Goal: Entertainment & Leisure: Browse casually

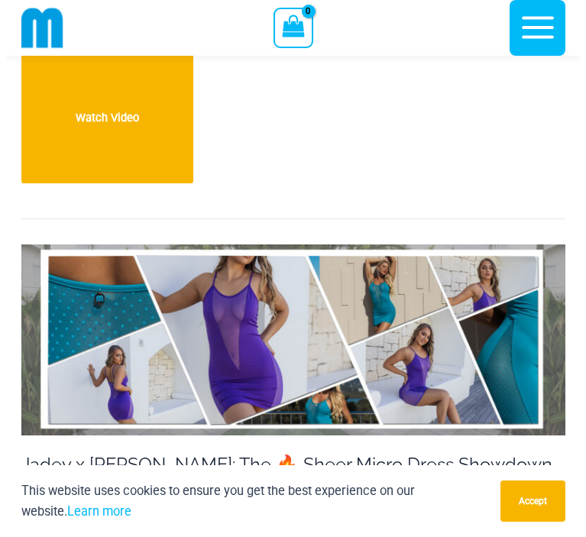
scroll to position [3420, 0]
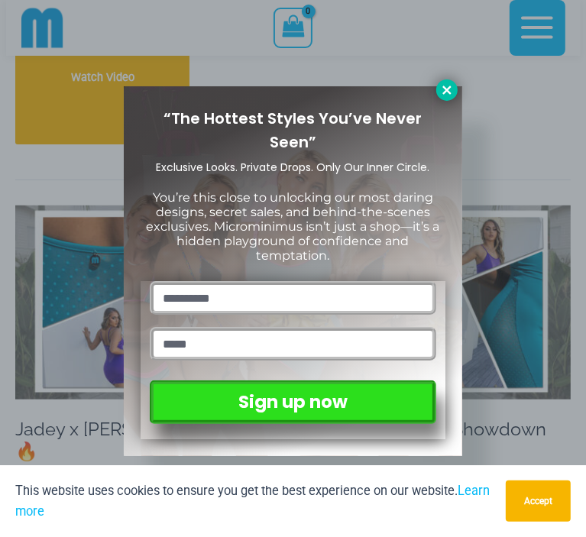
click at [449, 97] on button at bounding box center [446, 89] width 21 height 21
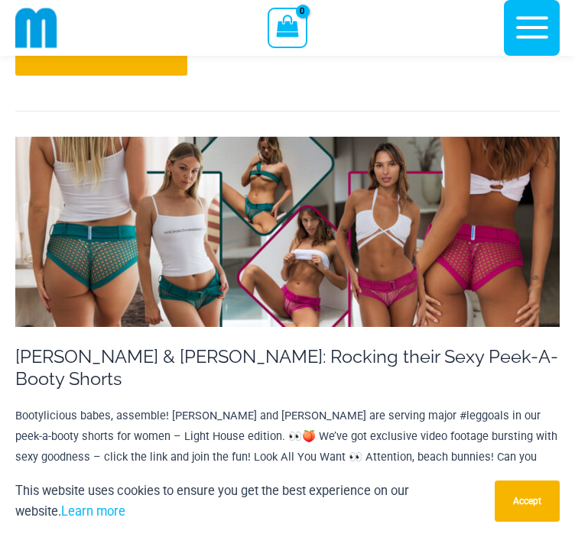
scroll to position [12740, 0]
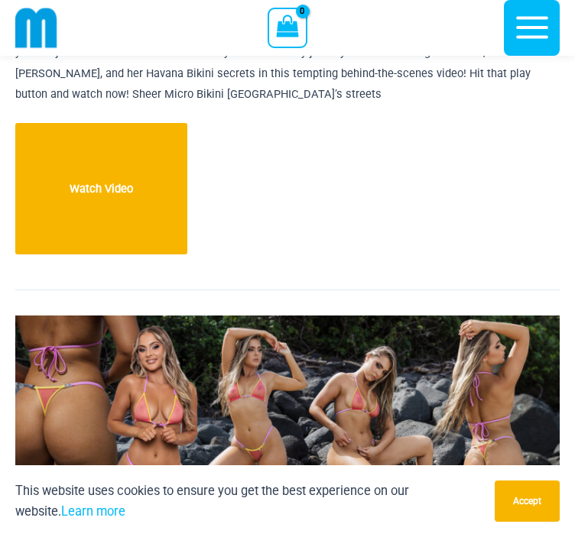
scroll to position [10728, 0]
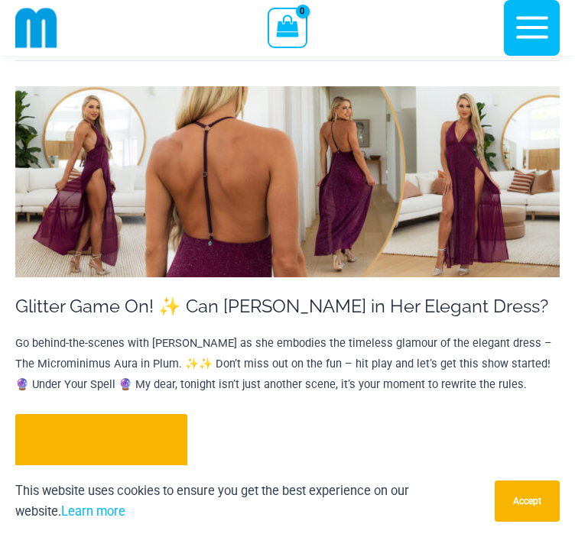
scroll to position [13396, 0]
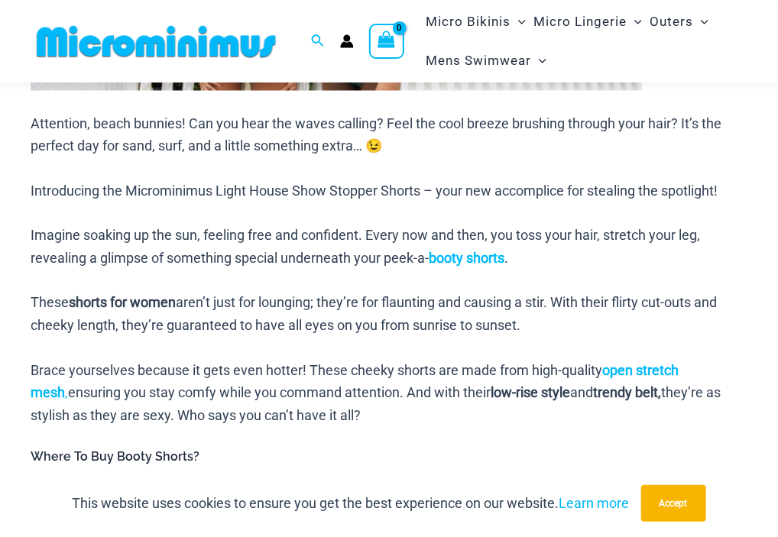
scroll to position [927, 0]
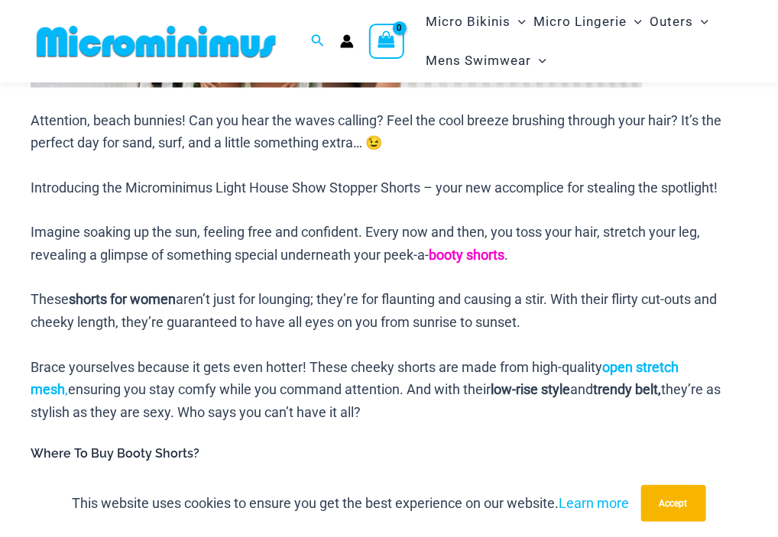
click at [476, 248] on strong "booty shorts" at bounding box center [467, 256] width 76 height 16
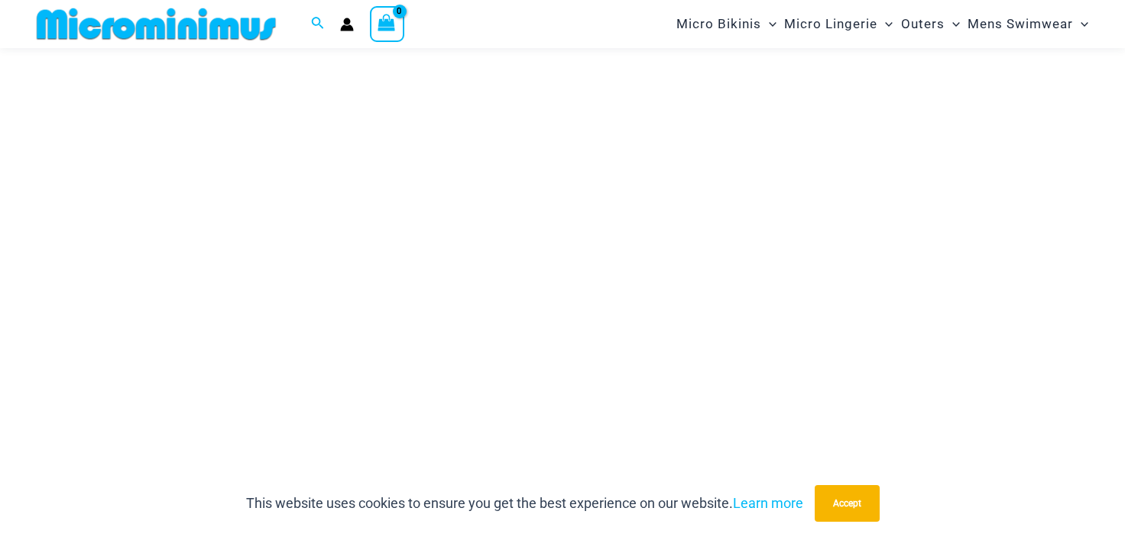
scroll to position [203, 0]
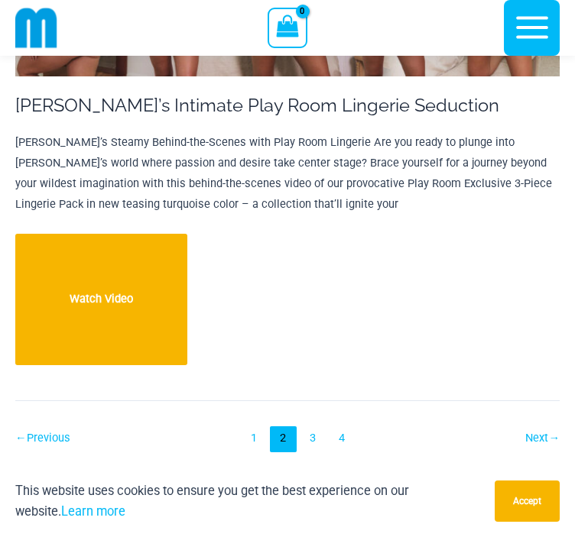
scroll to position [13625, 0]
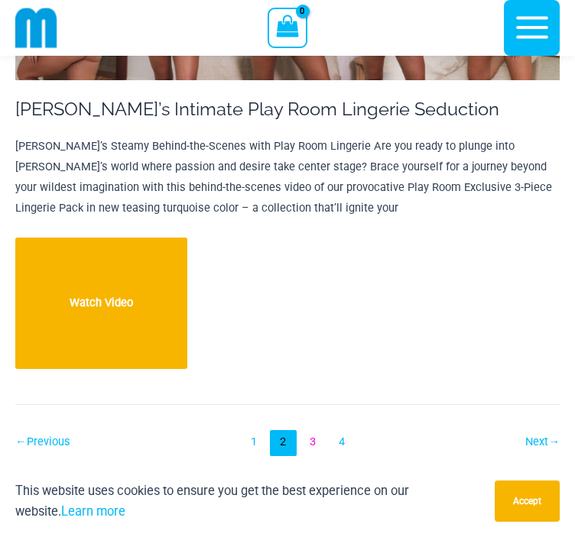
click at [310, 430] on link "3" at bounding box center [313, 443] width 26 height 26
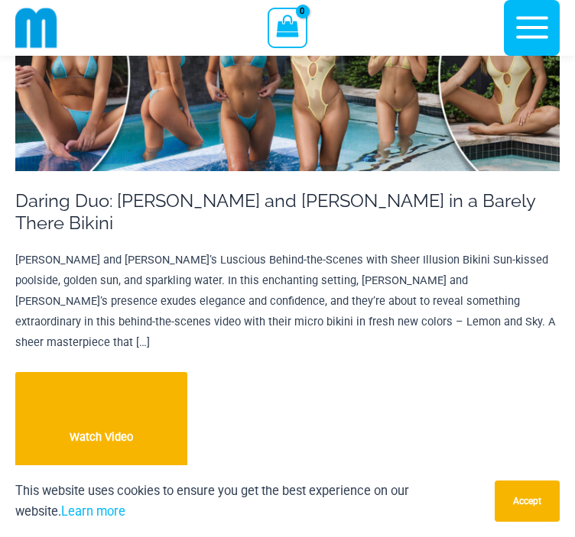
scroll to position [342, 0]
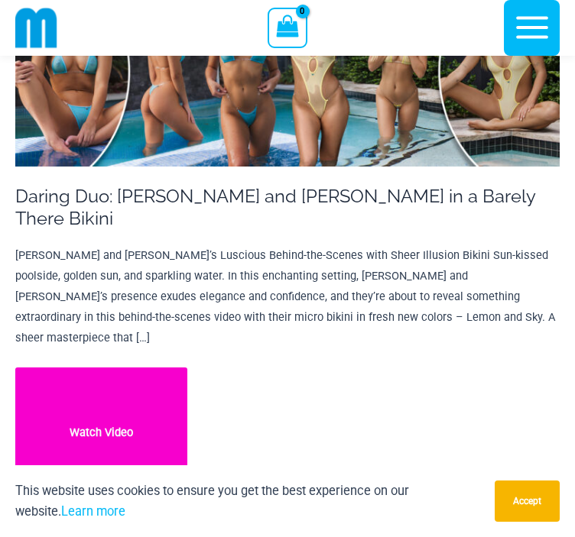
click at [138, 368] on link "Daring Duo: Lauren and Minki in a Barely There Bikini Watch Video" at bounding box center [101, 433] width 172 height 131
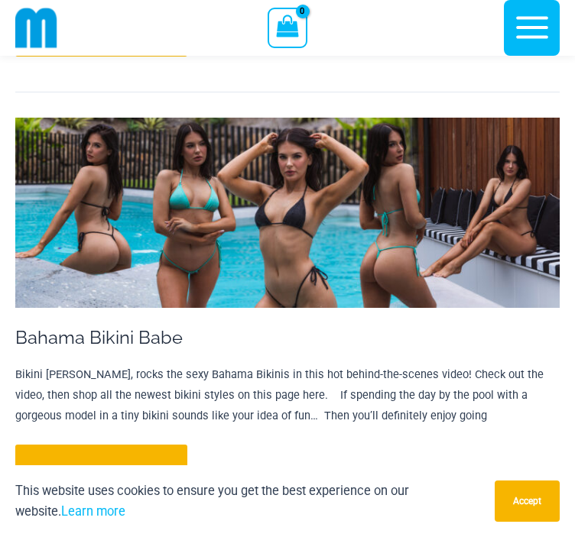
scroll to position [13492, 0]
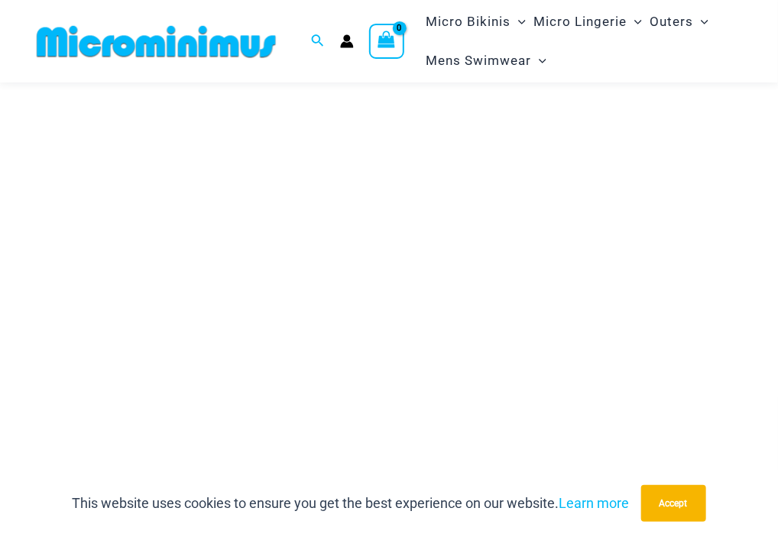
scroll to position [174, 0]
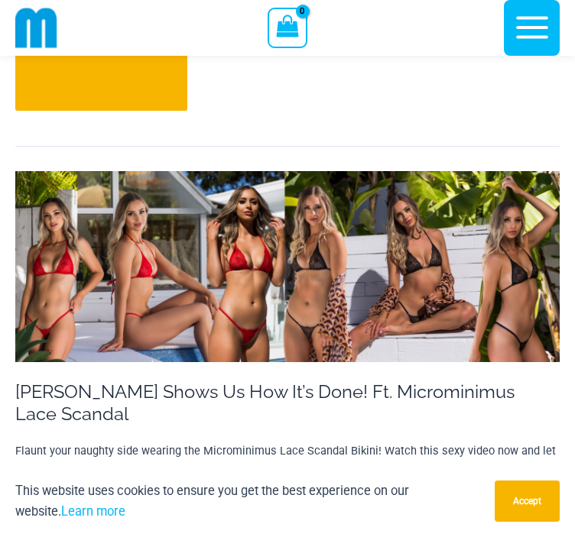
scroll to position [4135, 0]
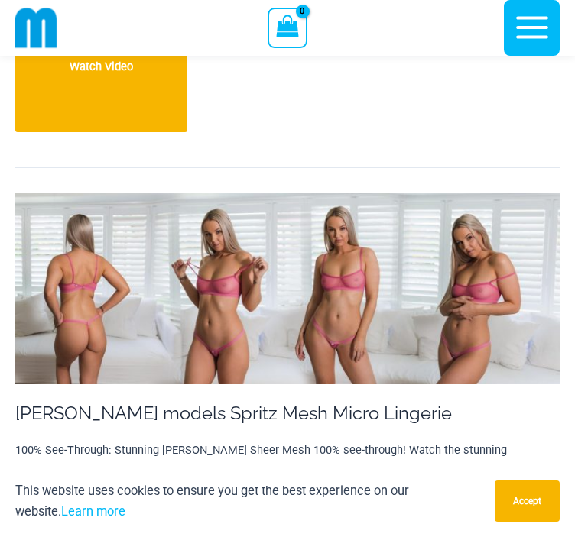
scroll to position [5218, 0]
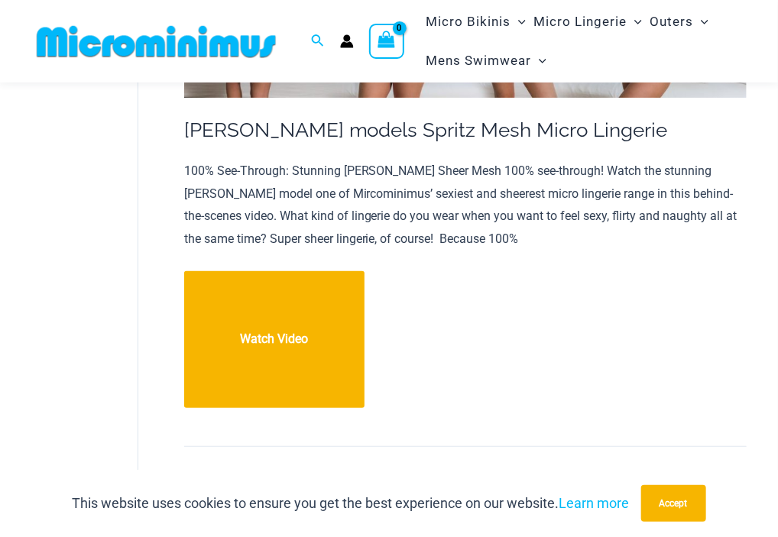
scroll to position [5899, 0]
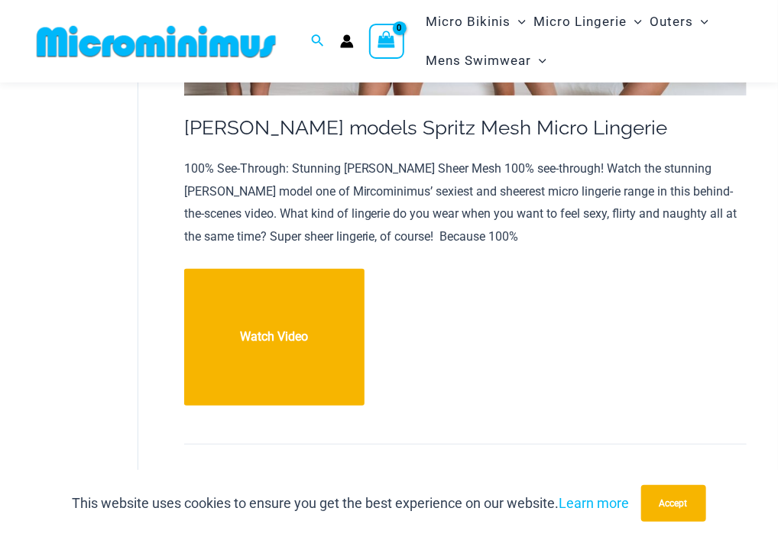
click at [520, 472] on link "3" at bounding box center [519, 486] width 28 height 28
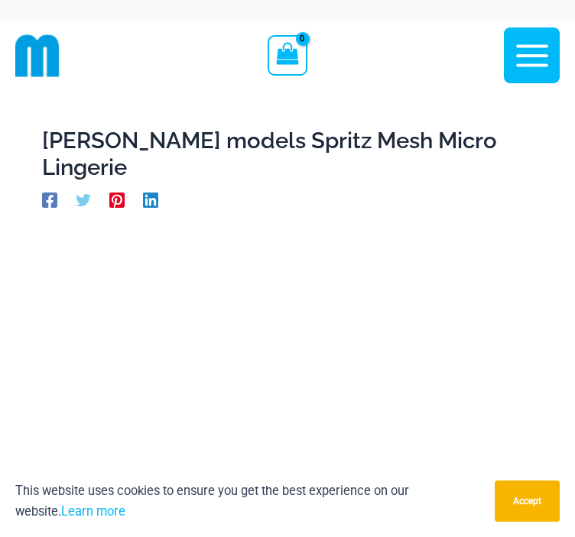
click at [531, 54] on icon "button" at bounding box center [532, 56] width 38 height 38
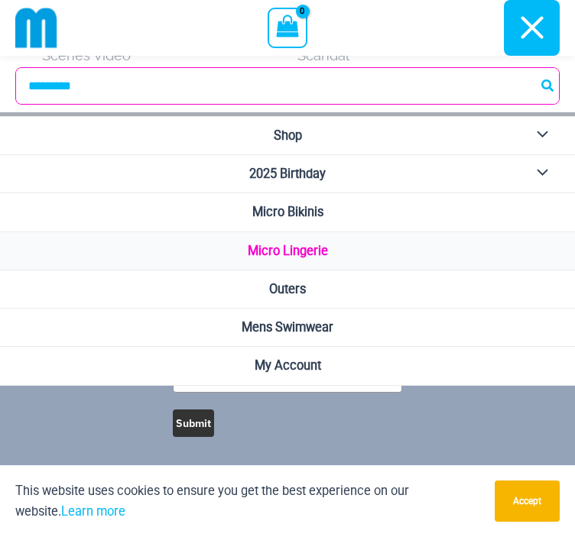
scroll to position [1256, 0]
click at [539, 25] on icon "button" at bounding box center [532, 27] width 38 height 38
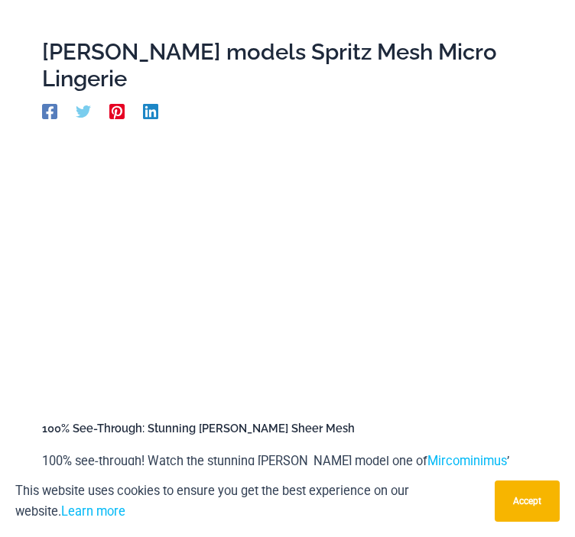
scroll to position [87, 0]
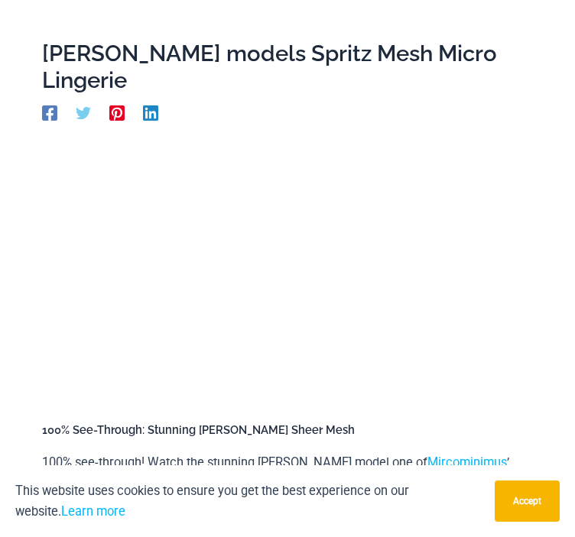
click at [523, 459] on p "100% see-through! Watch the stunning Sammy model one of Mircominimus ’ sexiest …" at bounding box center [287, 472] width 491 height 41
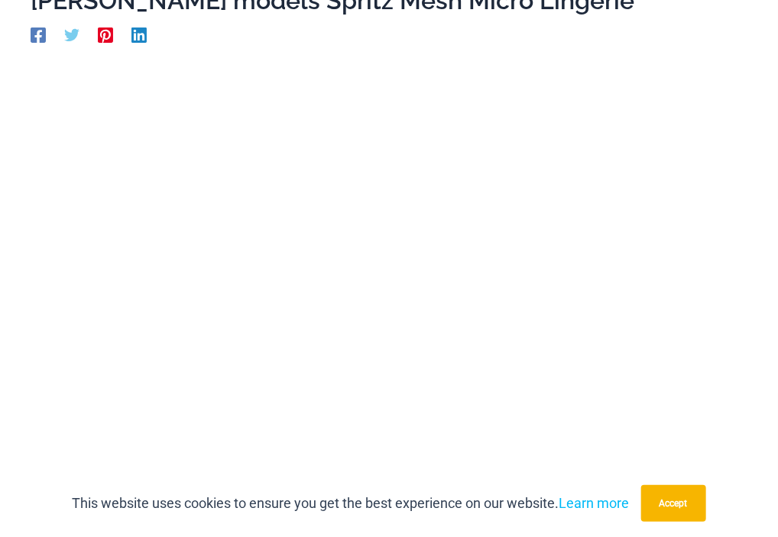
scroll to position [193, 0]
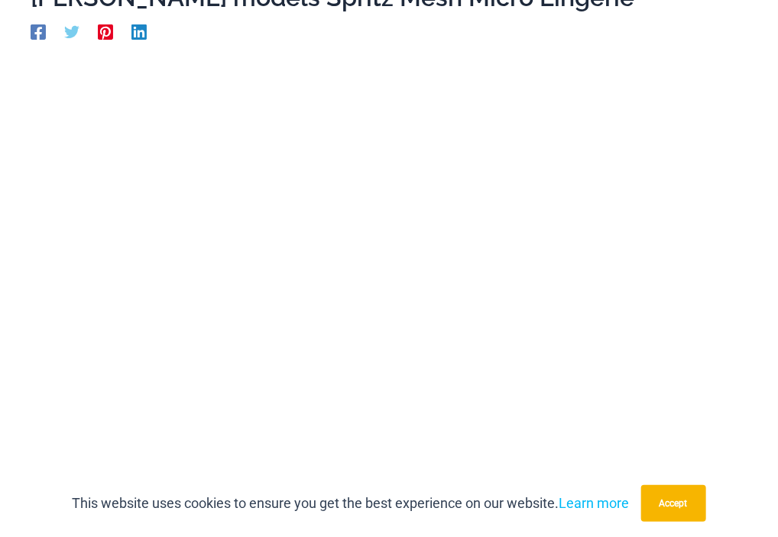
click at [488, 489] on div "This website uses cookies to ensure you get the best experience on our website.…" at bounding box center [389, 503] width 778 height 67
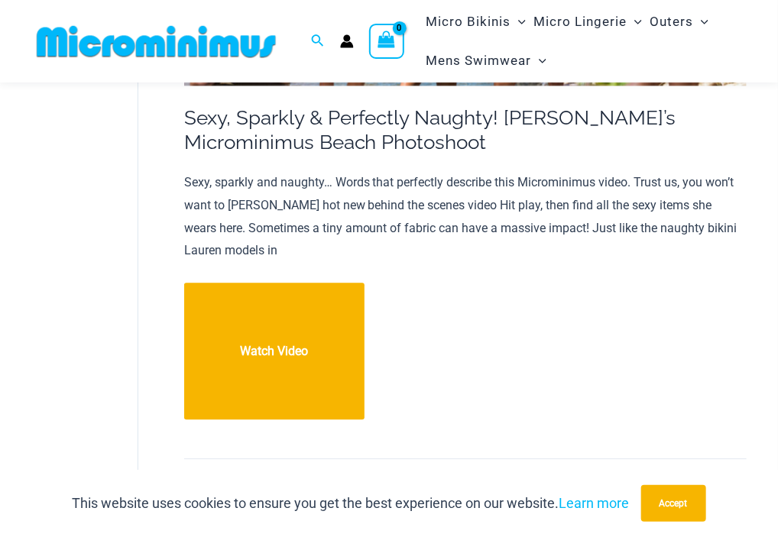
scroll to position [12853, 0]
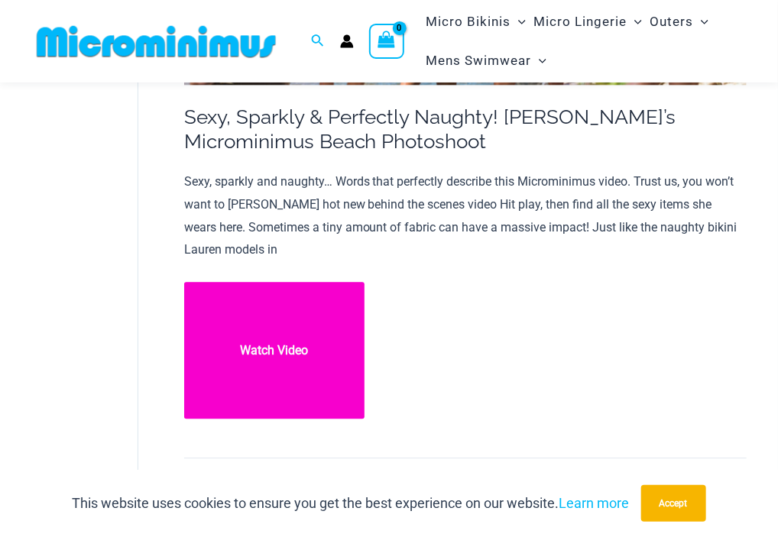
click at [236, 282] on link "Sexy, Sparkly & Perfectly Naughty! Lauren’s Microminimus Beach Photoshoot Watch…" at bounding box center [274, 350] width 180 height 137
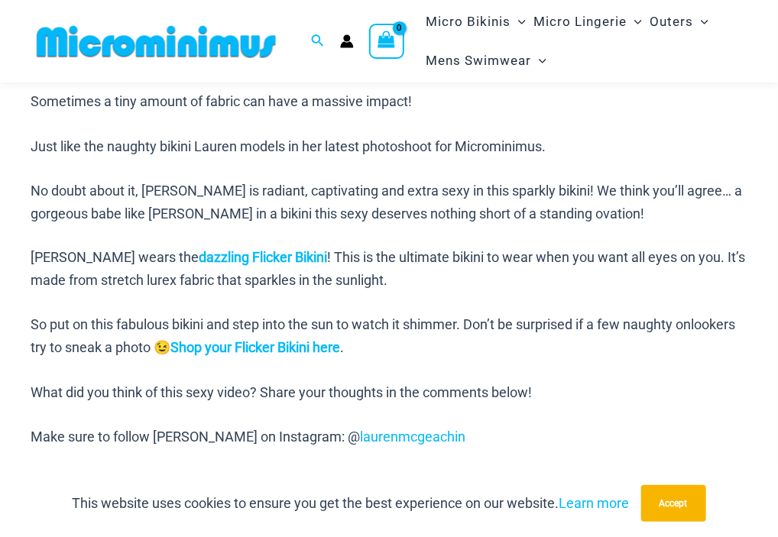
scroll to position [765, 0]
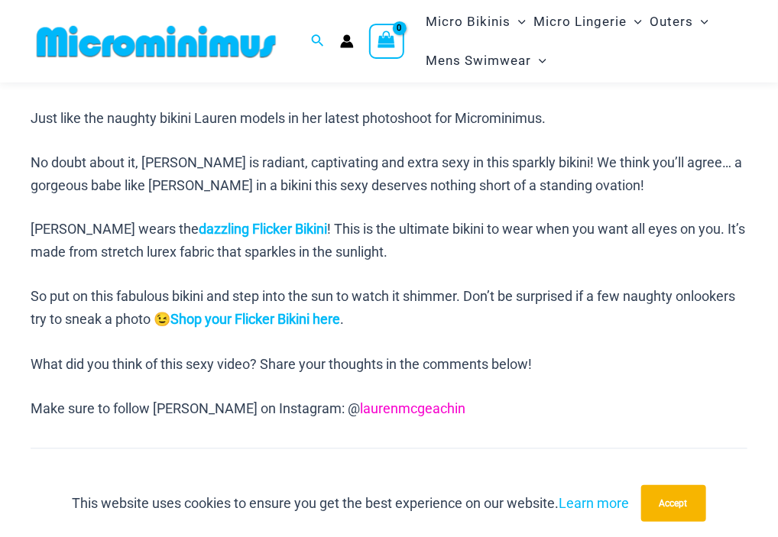
click at [360, 412] on link "laurenmcgeachin" at bounding box center [412, 409] width 105 height 16
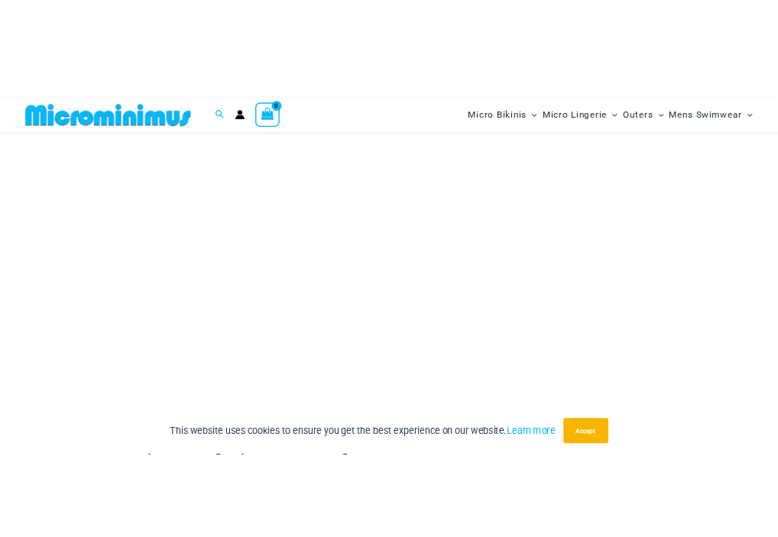
scroll to position [183, 0]
